Goal: Task Accomplishment & Management: Manage account settings

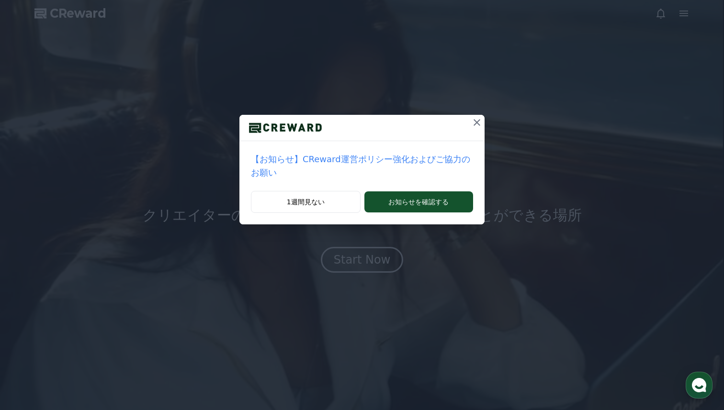
click at [474, 124] on icon at bounding box center [476, 122] width 7 height 7
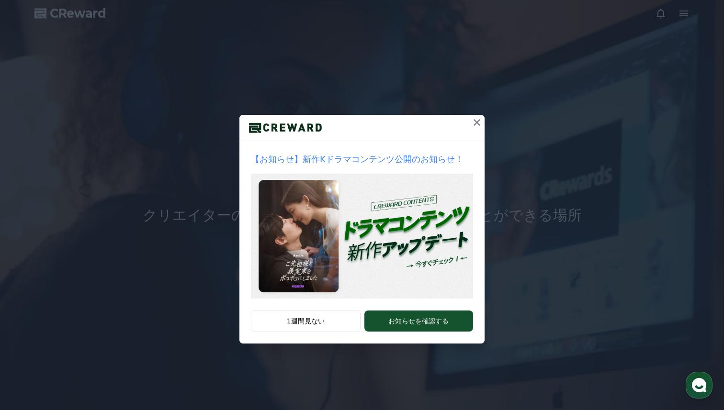
click at [474, 121] on icon at bounding box center [476, 122] width 11 height 11
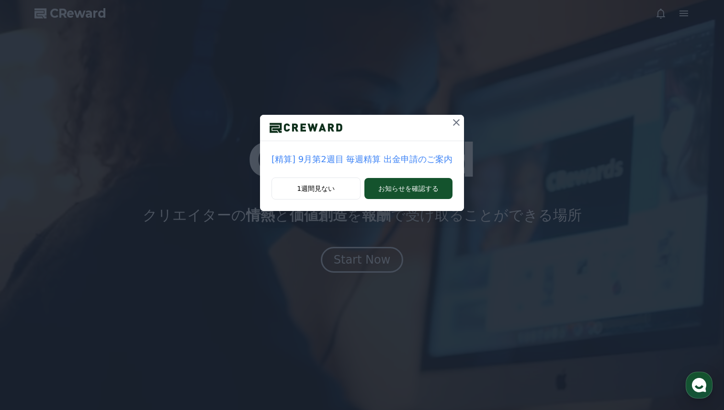
click at [456, 118] on icon at bounding box center [455, 122] width 11 height 11
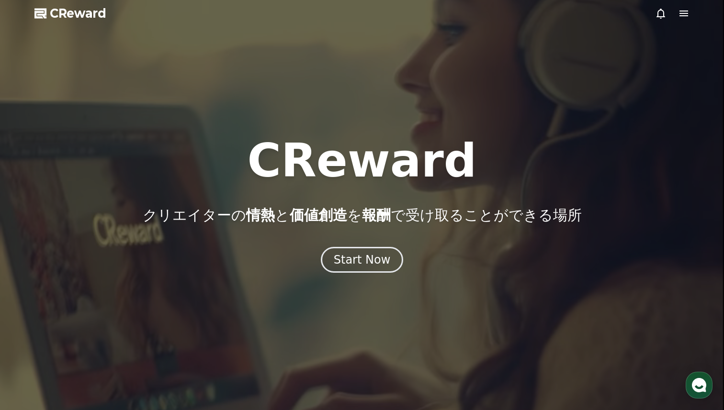
click at [691, 20] on div at bounding box center [362, 205] width 724 height 410
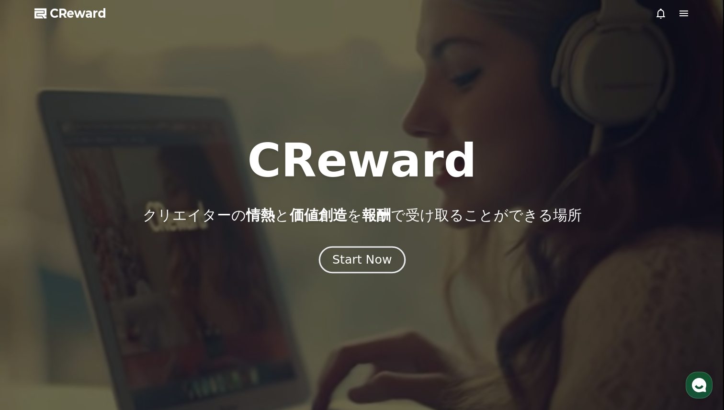
click at [347, 263] on div "Start Now" at bounding box center [361, 260] width 59 height 16
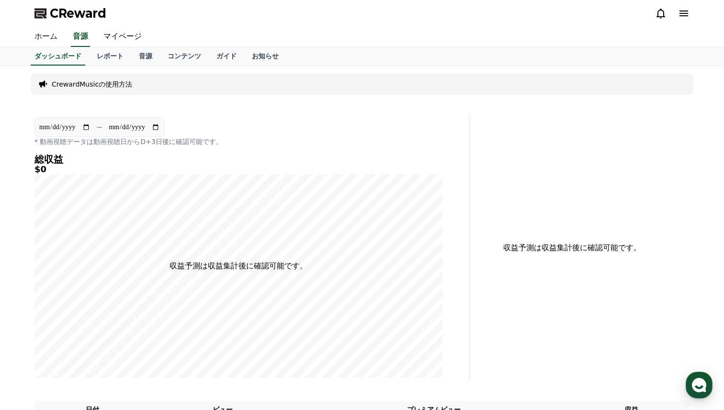
click at [56, 41] on link "ホーム" at bounding box center [46, 37] width 38 height 20
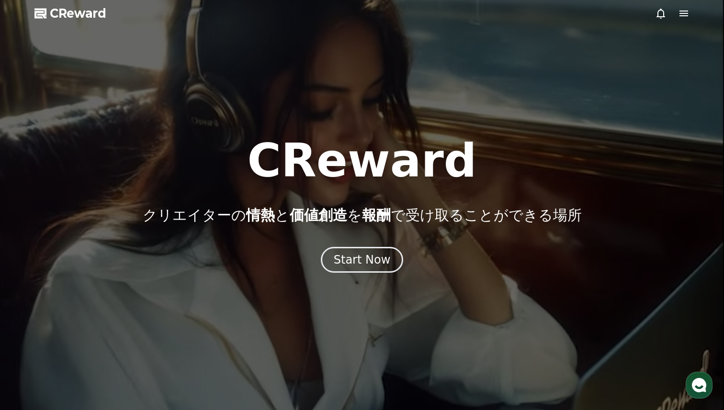
click at [703, 20] on div at bounding box center [362, 205] width 724 height 410
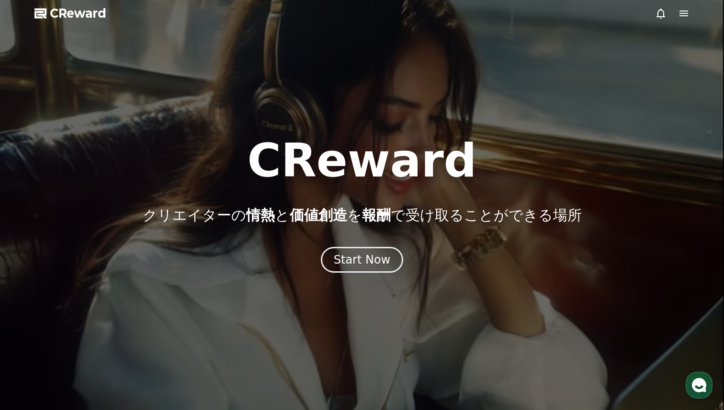
click at [703, 10] on div at bounding box center [362, 205] width 724 height 410
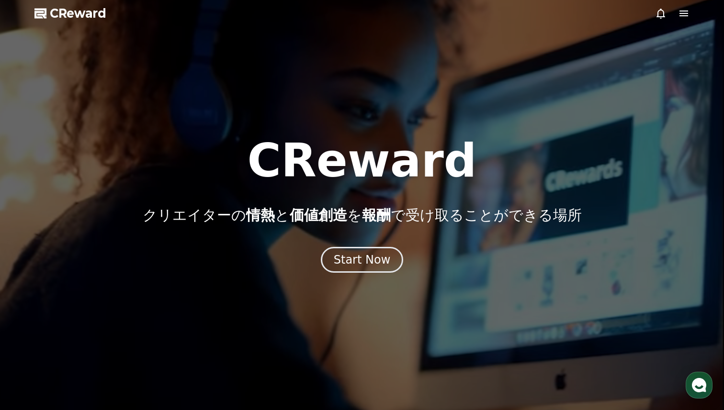
click at [688, 10] on icon at bounding box center [683, 13] width 11 height 11
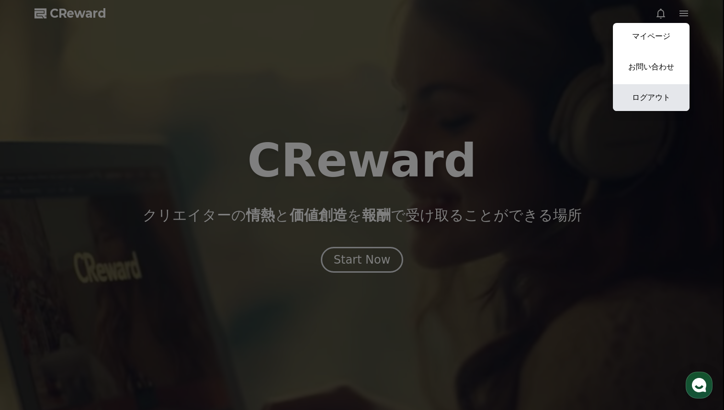
click at [651, 100] on link "ログアウト" at bounding box center [651, 97] width 77 height 27
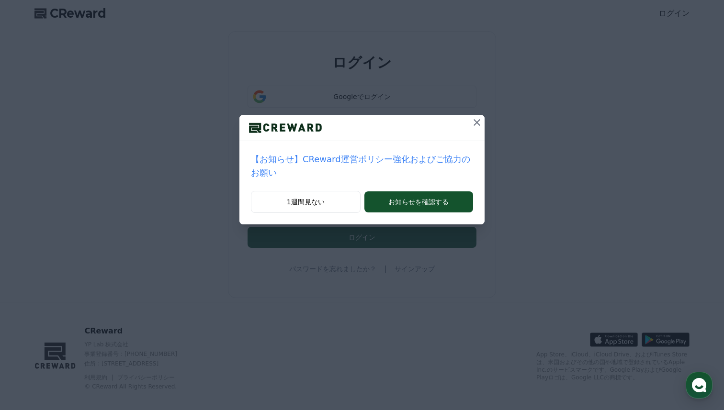
click at [476, 127] on icon at bounding box center [476, 122] width 11 height 11
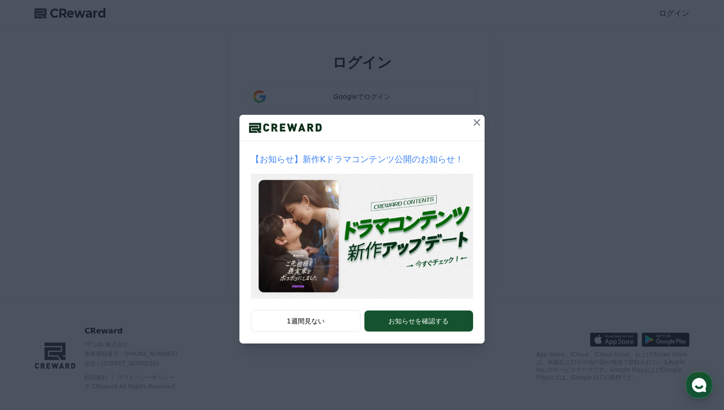
click at [472, 126] on icon at bounding box center [476, 122] width 11 height 11
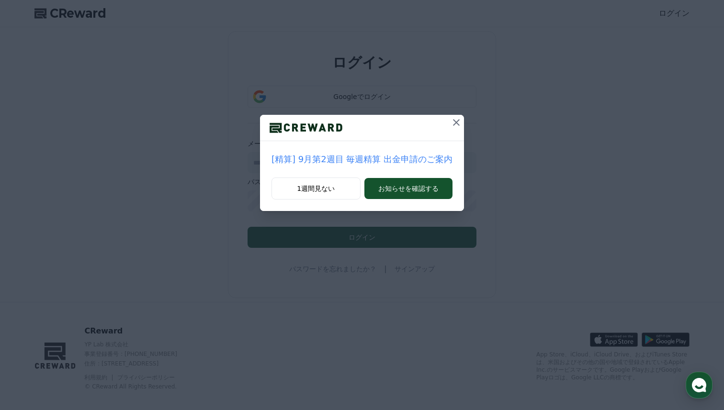
click at [451, 125] on icon at bounding box center [455, 122] width 11 height 11
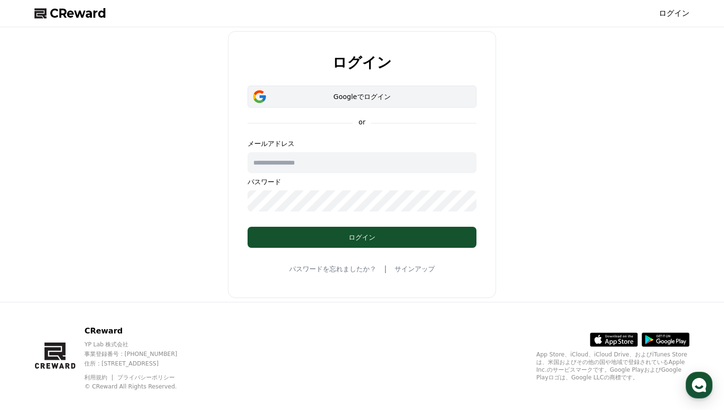
click at [420, 107] on button "Googleでログイン" at bounding box center [361, 97] width 229 height 22
